Goal: Navigation & Orientation: Find specific page/section

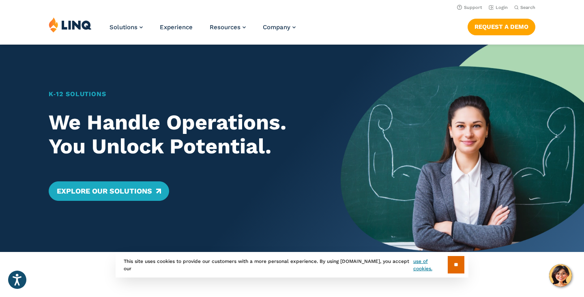
click at [500, 12] on header "Support Login Search Search for: Solutions Nutrition Overview NEW School Nutrit…" at bounding box center [292, 22] width 584 height 44
click at [500, 10] on link "Login" at bounding box center [497, 7] width 19 height 5
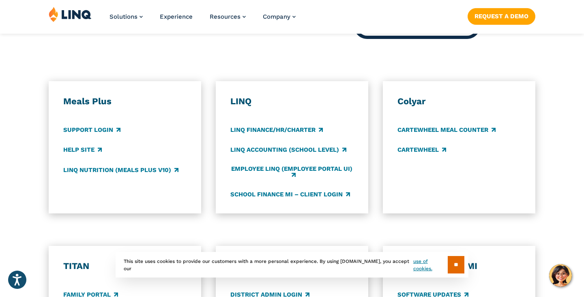
scroll to position [438, 0]
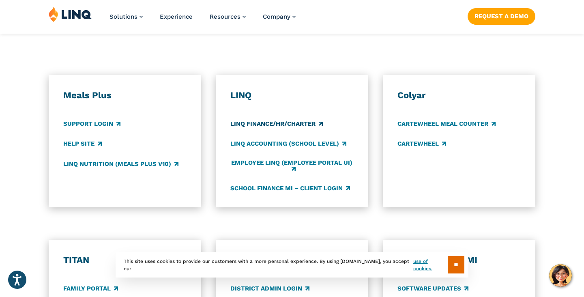
click at [268, 123] on link "LINQ Finance/HR/Charter" at bounding box center [276, 124] width 92 height 9
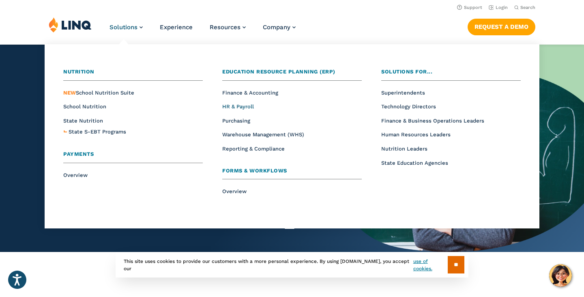
click at [237, 105] on span "HR & Payroll" at bounding box center [238, 106] width 32 height 6
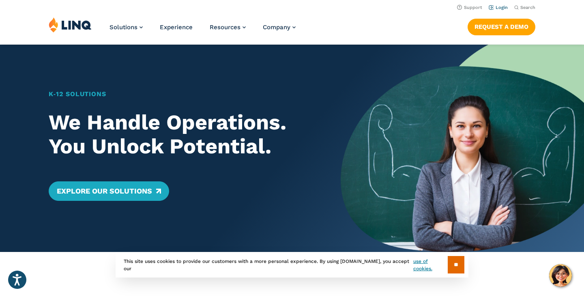
click at [503, 6] on link "Login" at bounding box center [497, 7] width 19 height 5
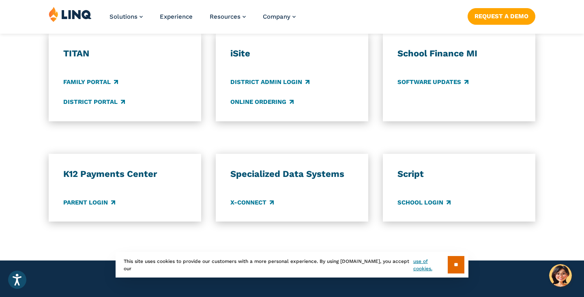
scroll to position [672, 0]
